Goal: Find specific page/section: Locate a particular part of the current website

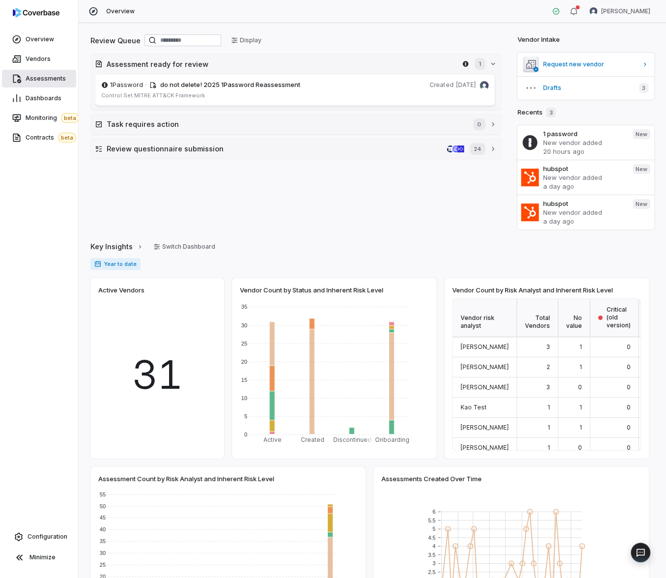
click at [51, 78] on span "Assessments" at bounding box center [46, 79] width 40 height 8
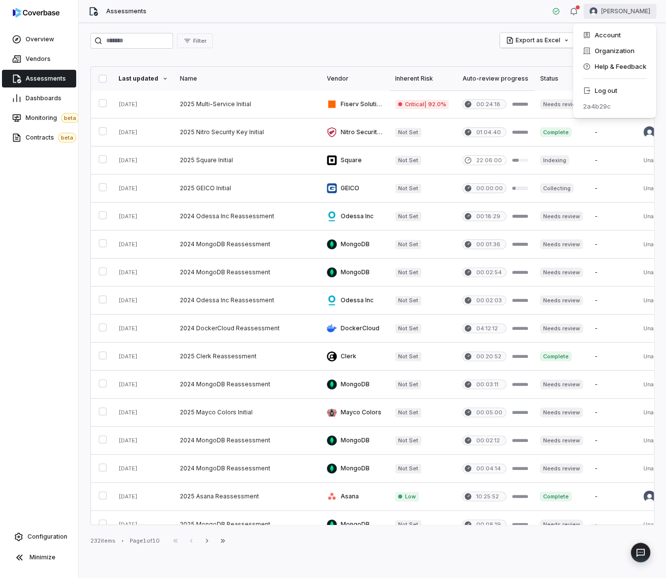
click at [623, 9] on html "Overview Vendors Assessments Dashboards Monitoring beta Contracts beta Configur…" at bounding box center [333, 289] width 666 height 578
click at [602, 95] on div "Log out" at bounding box center [613, 91] width 75 height 16
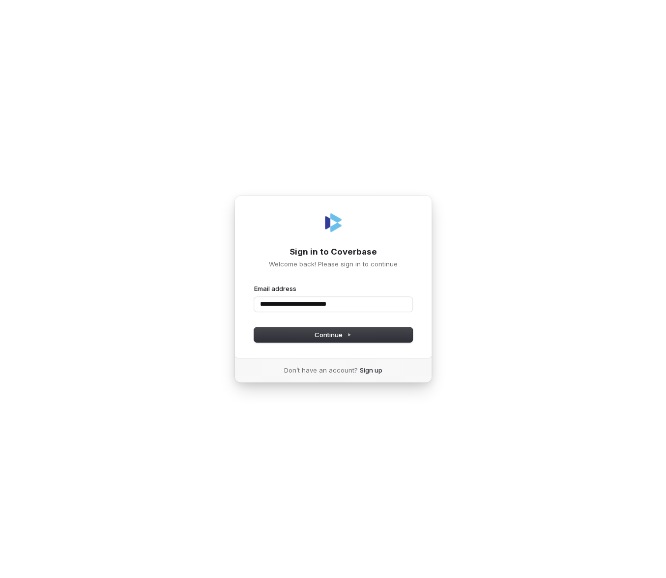
type input "**********"
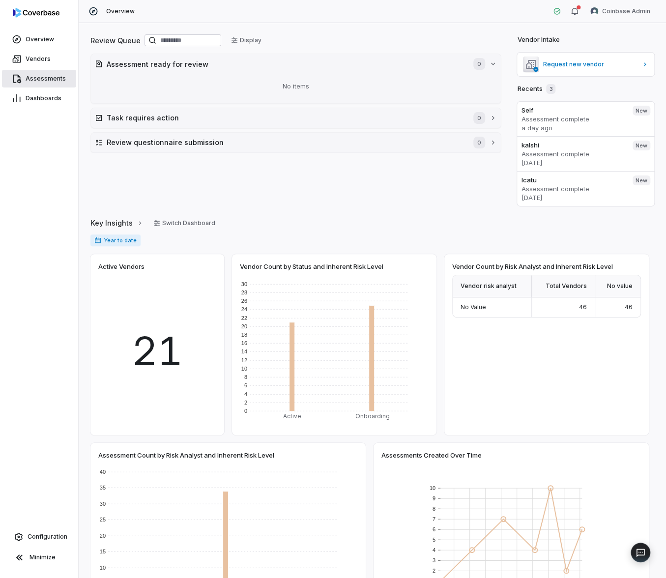
click at [58, 70] on link "Assessments" at bounding box center [39, 79] width 74 height 18
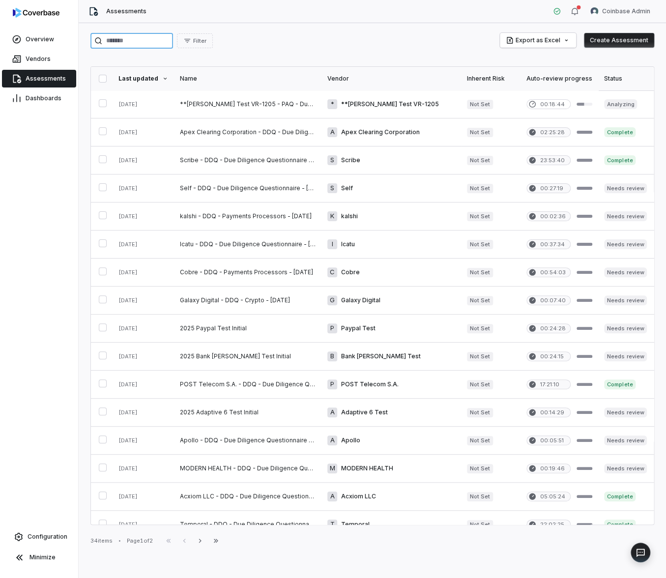
click at [126, 38] on input "search" at bounding box center [131, 41] width 83 height 16
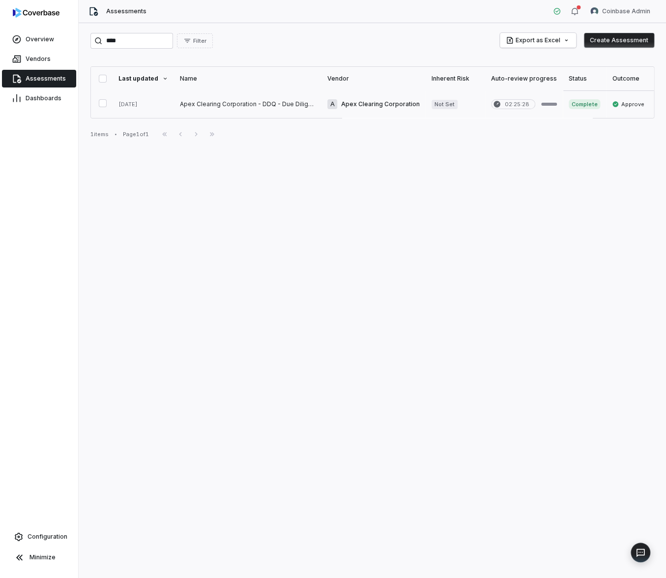
click at [201, 105] on link at bounding box center [247, 104] width 147 height 28
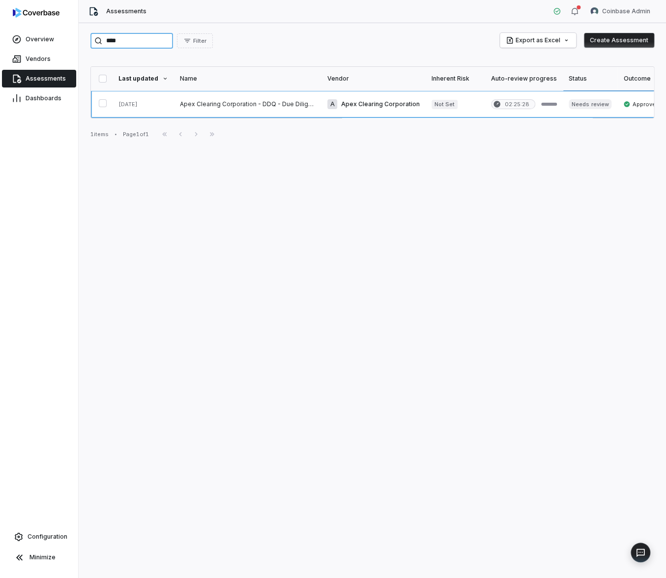
click at [137, 38] on input "****" at bounding box center [131, 41] width 83 height 16
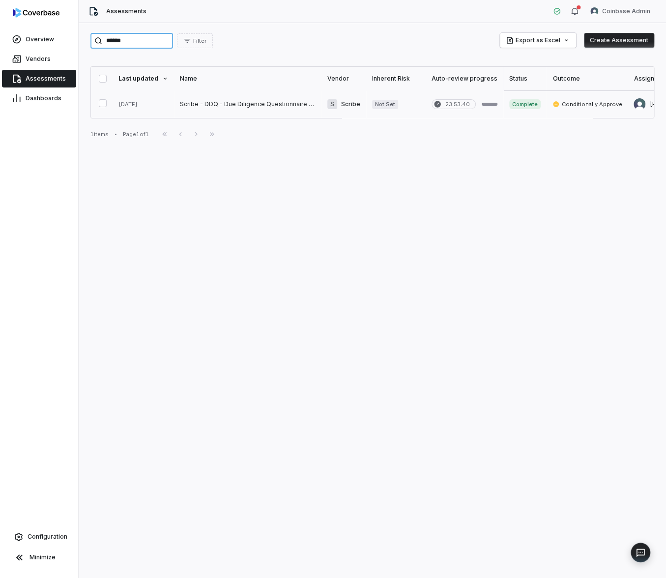
type input "******"
click at [207, 105] on link at bounding box center [247, 104] width 147 height 28
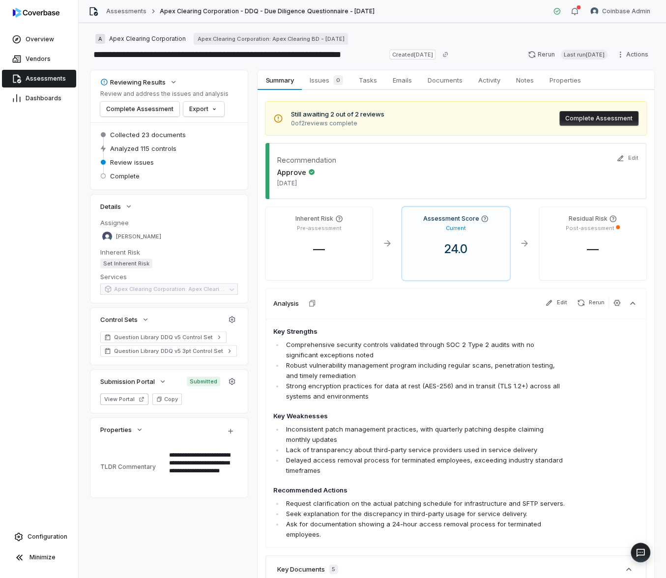
click at [409, 162] on div "Recommendation Approve [DATE]" at bounding box center [455, 171] width 381 height 56
click at [486, 156] on div "Recommendation Approve [DATE]" at bounding box center [455, 171] width 381 height 56
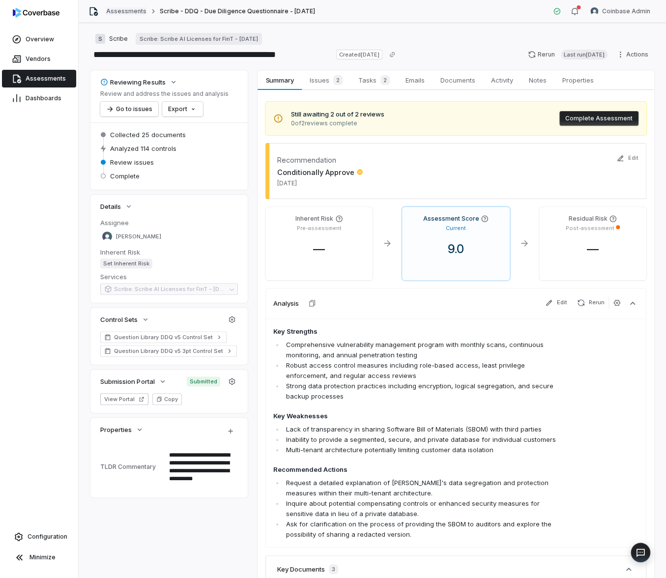
click at [129, 12] on link "Assessments" at bounding box center [126, 11] width 40 height 8
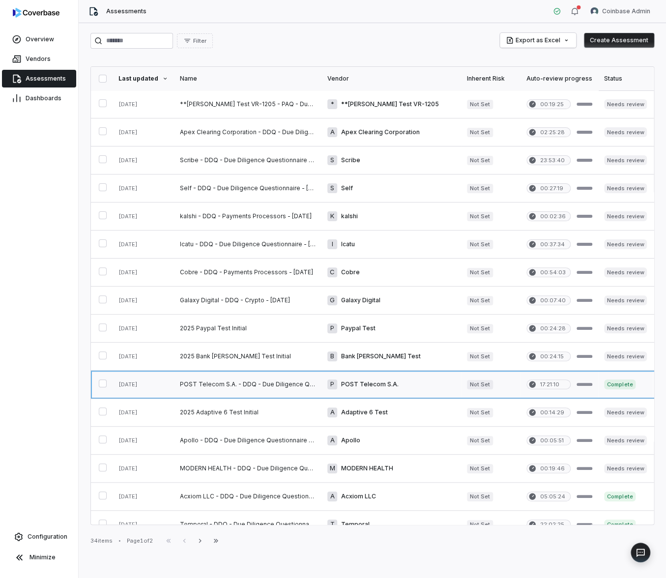
click at [250, 385] on link at bounding box center [247, 385] width 147 height 28
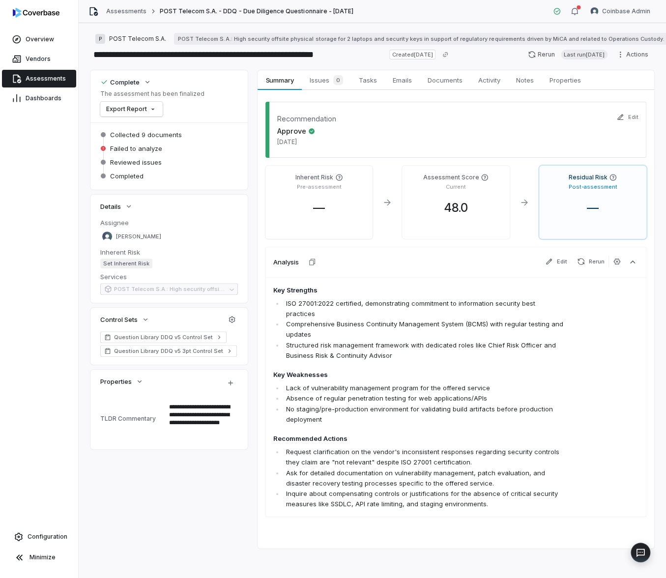
type textarea "*"
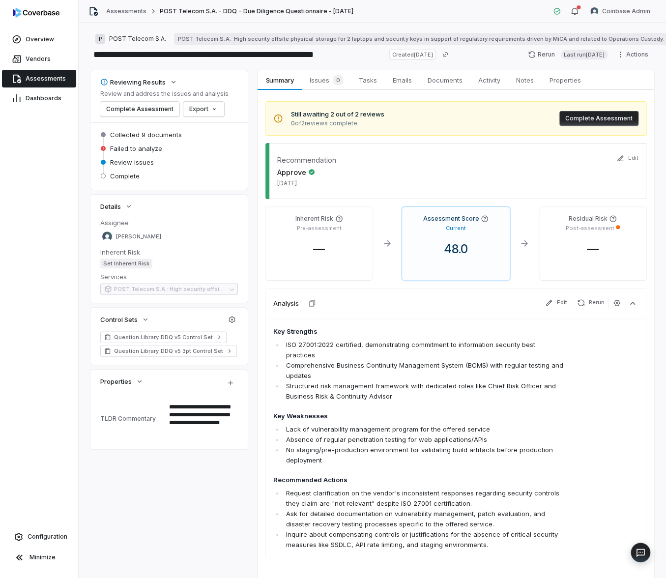
type textarea "*"
